Goal: Find specific page/section: Find specific page/section

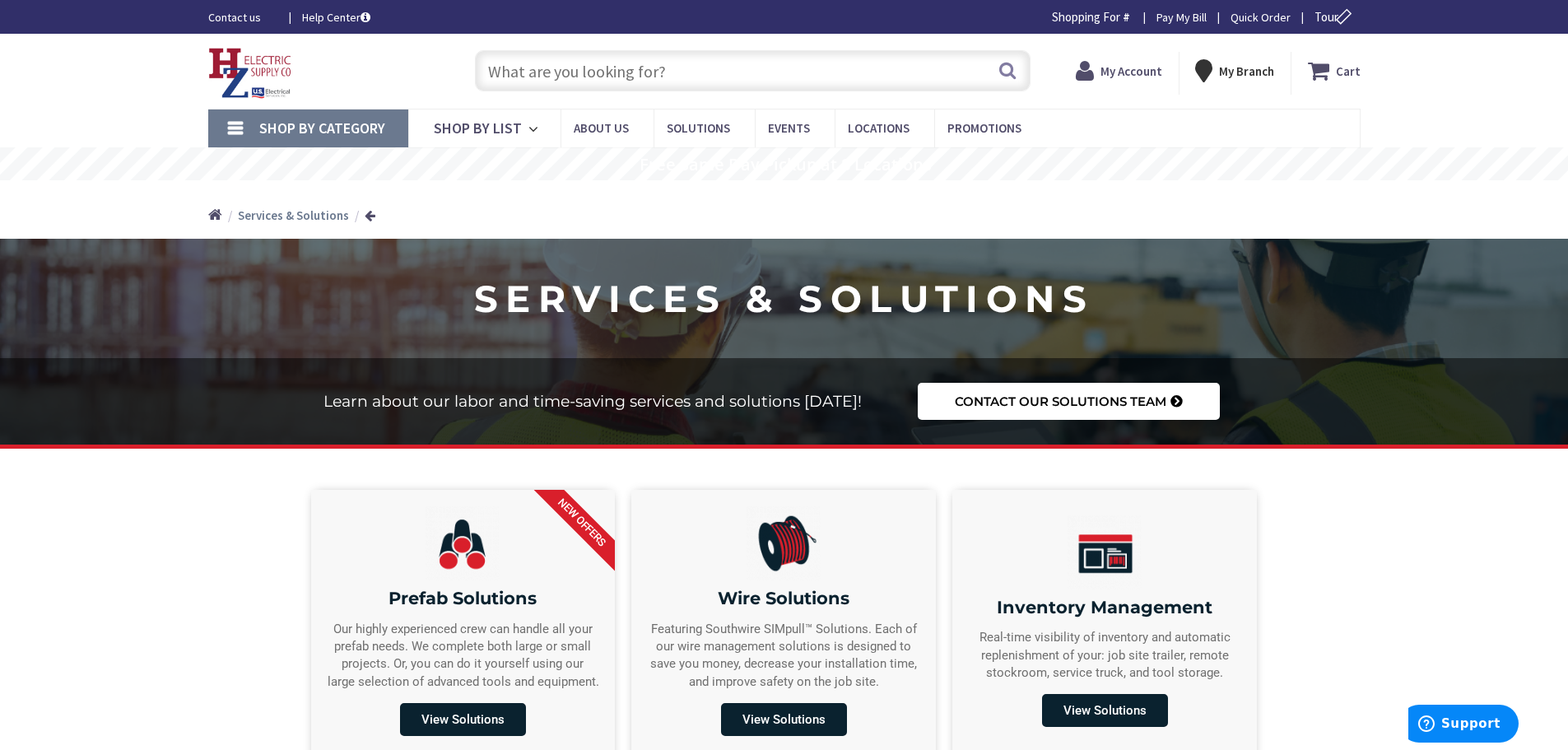
click at [727, 78] on input "text" at bounding box center [752, 70] width 556 height 41
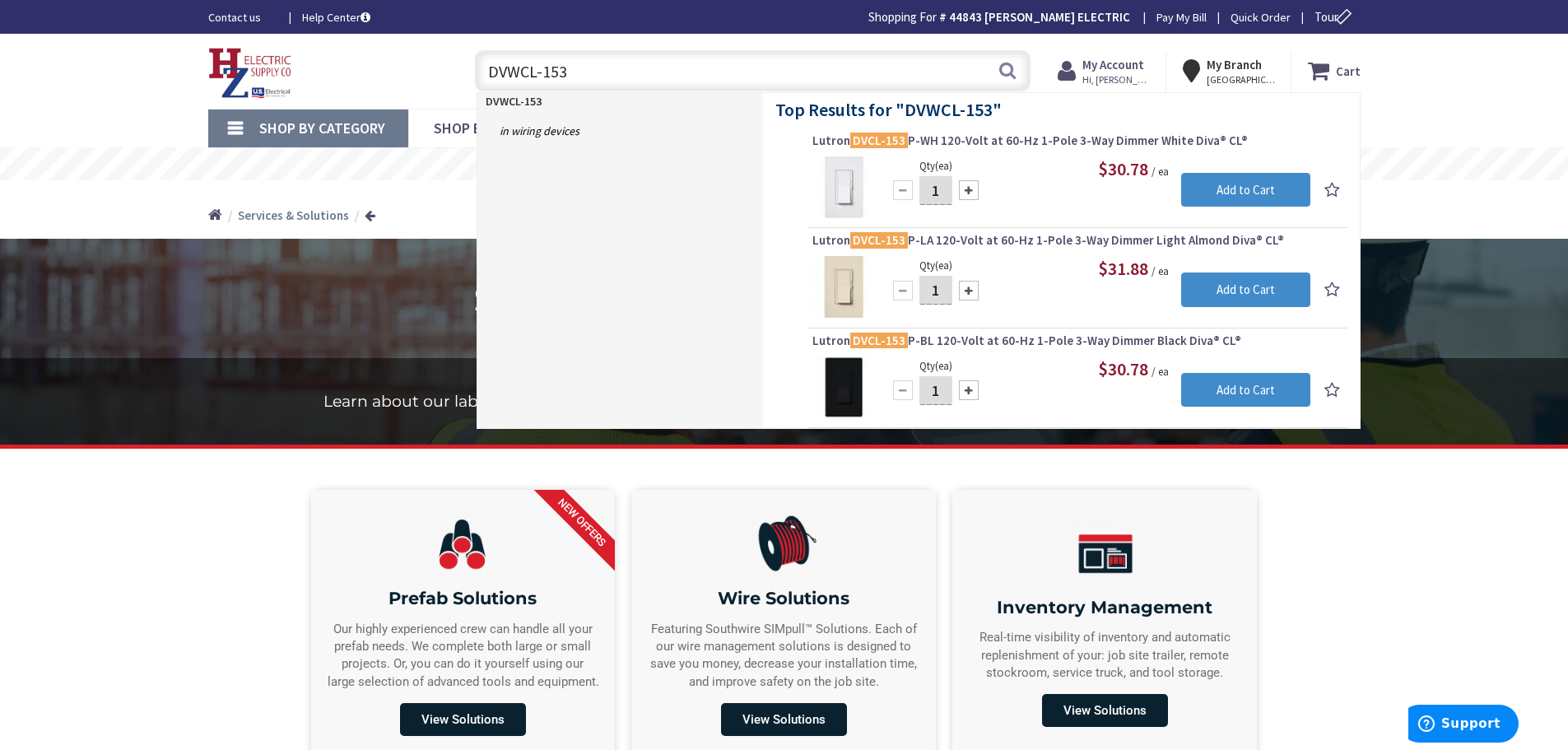
type input "DVWCL-153P"
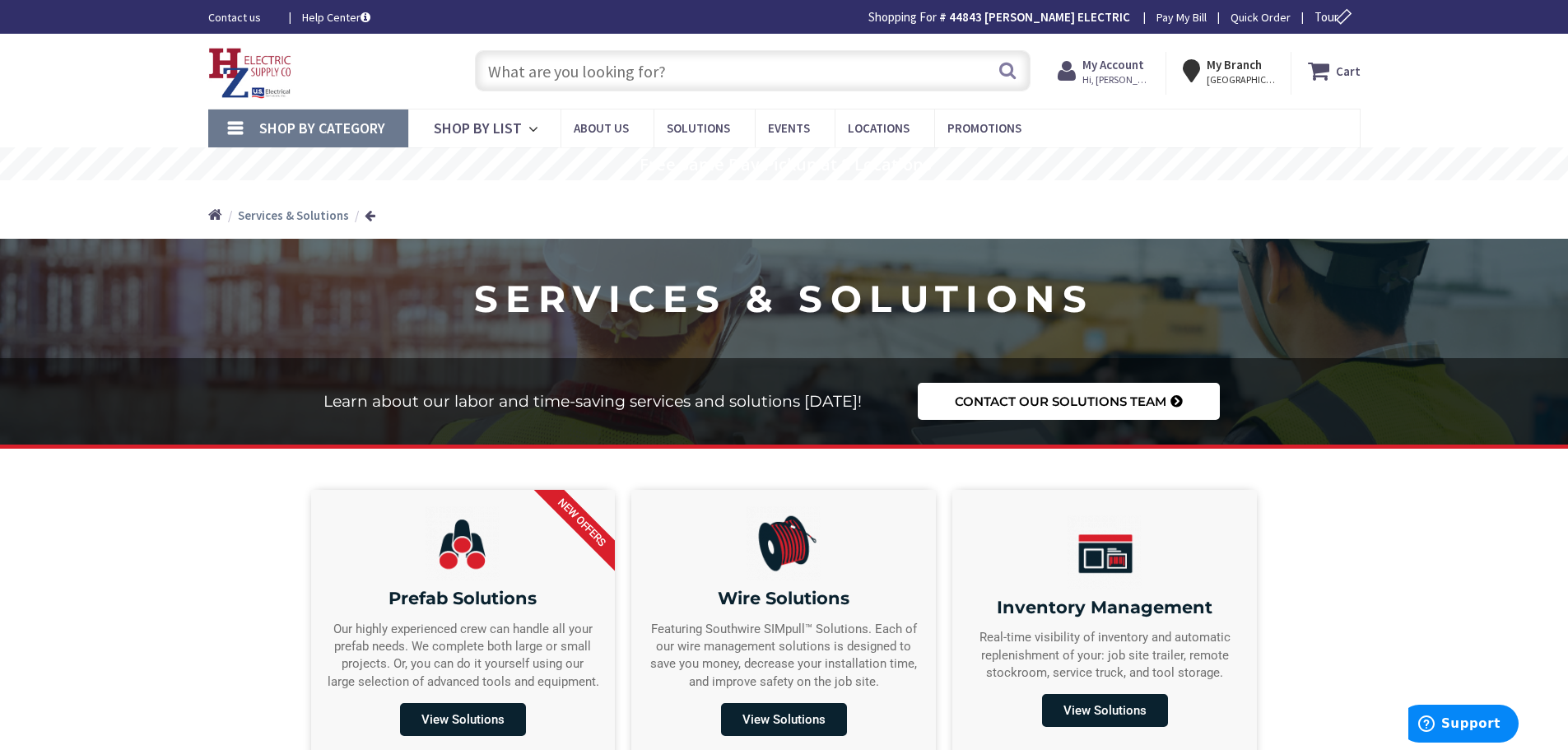
click at [730, 74] on input "text" at bounding box center [752, 70] width 556 height 41
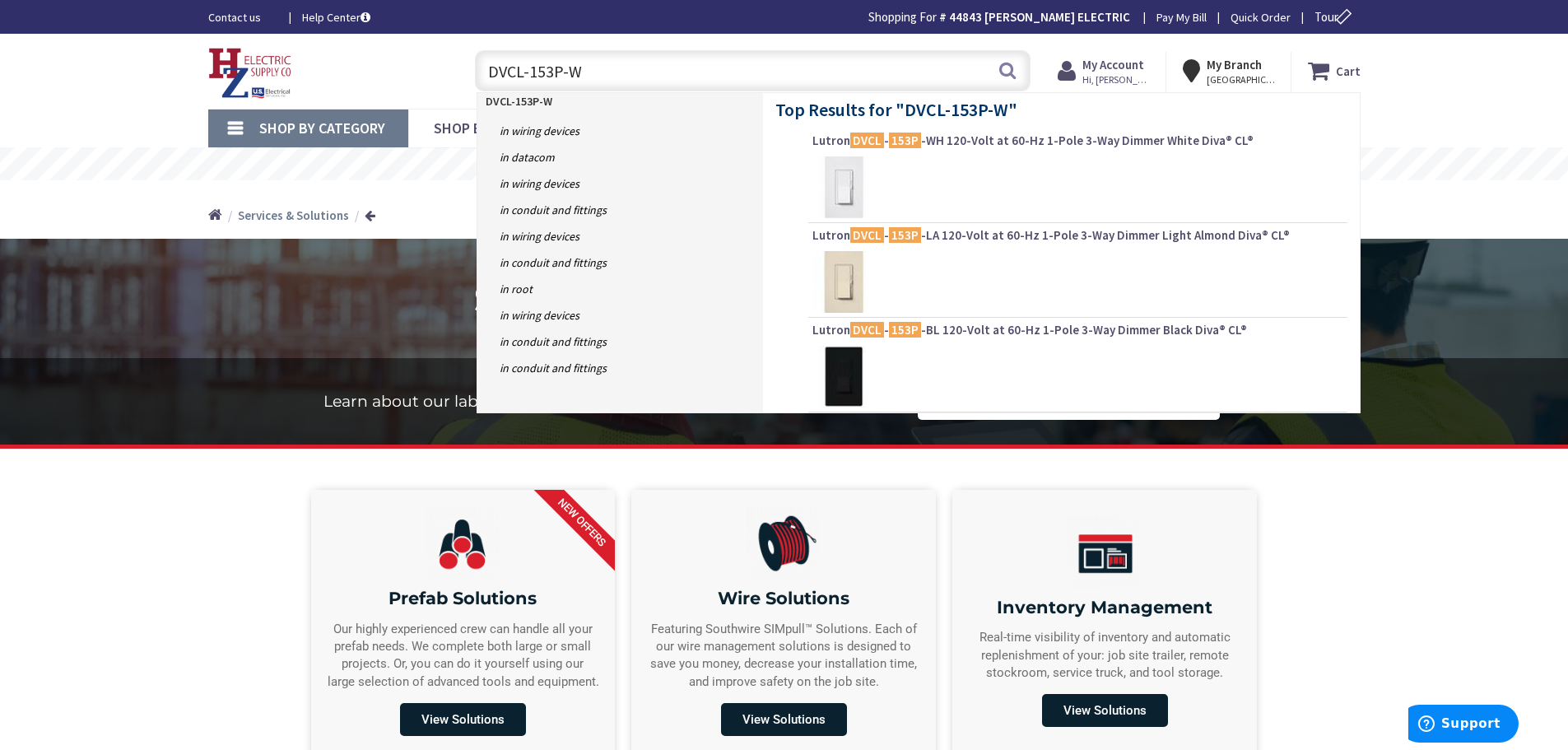
type input "DVCL-153P-WH"
